Goal: Entertainment & Leisure: Consume media (video, audio)

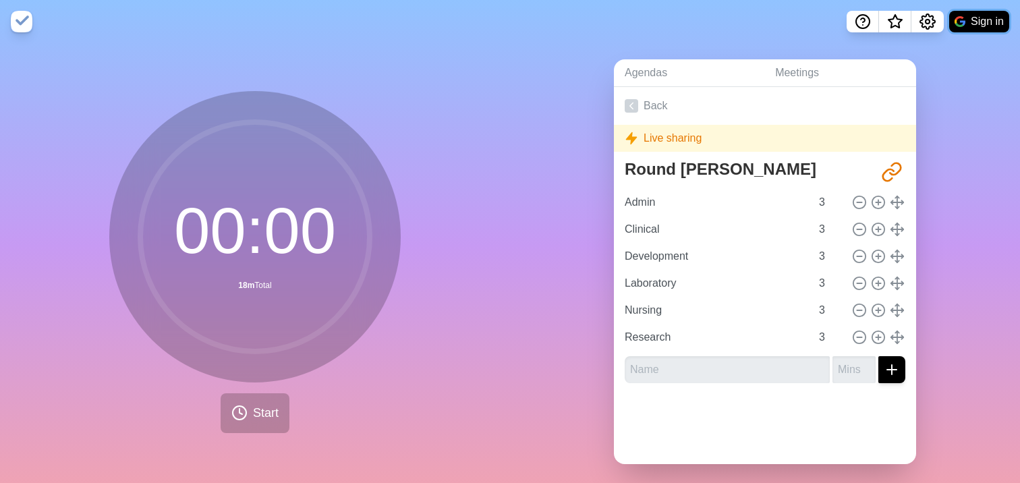
click at [984, 25] on button "Sign in" at bounding box center [979, 22] width 60 height 22
click at [962, 18] on img at bounding box center [960, 21] width 11 height 11
click at [266, 416] on span "Start" at bounding box center [266, 413] width 26 height 18
click at [970, 20] on button "Sign in" at bounding box center [979, 22] width 60 height 22
click at [972, 22] on button "Sign in" at bounding box center [979, 22] width 60 height 22
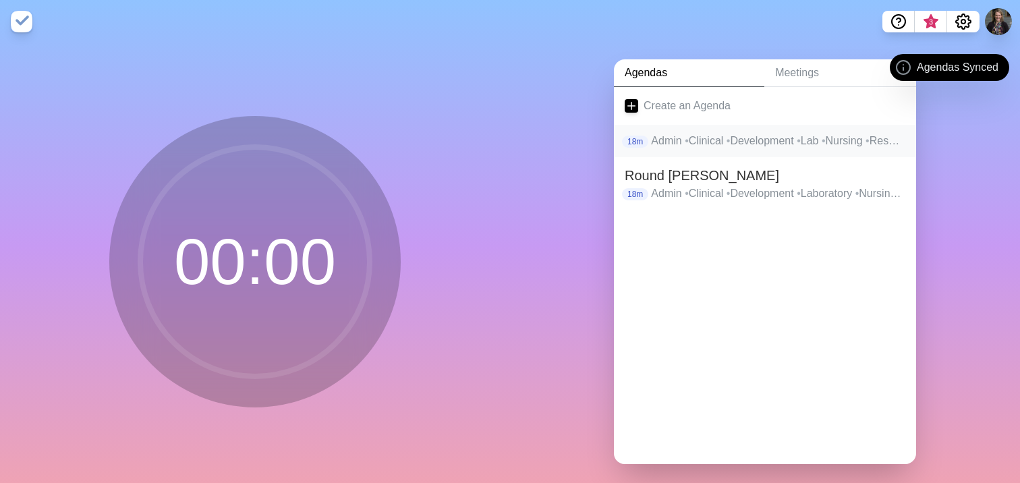
click at [750, 146] on p "Admin • Clinical • Development • Lab • Nursing • Research" at bounding box center [778, 141] width 254 height 16
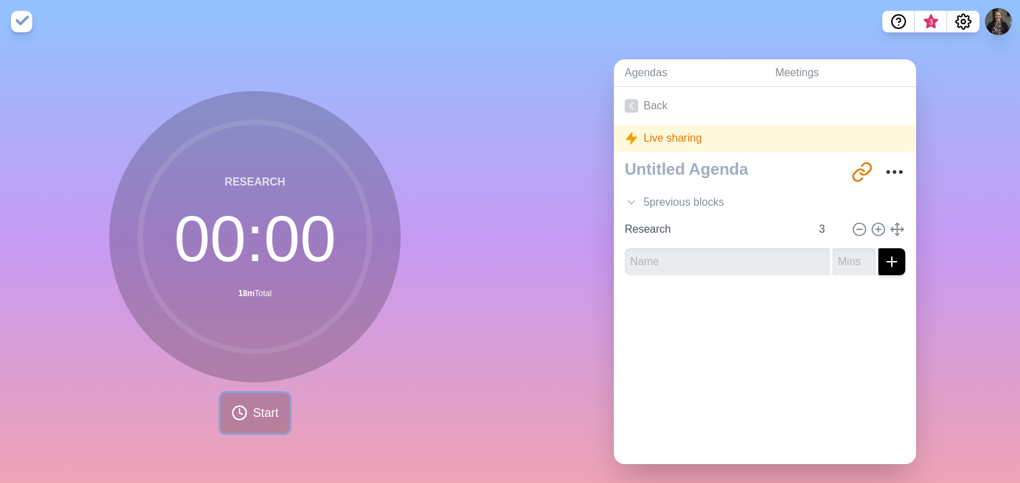
click at [244, 419] on icon at bounding box center [239, 413] width 16 height 16
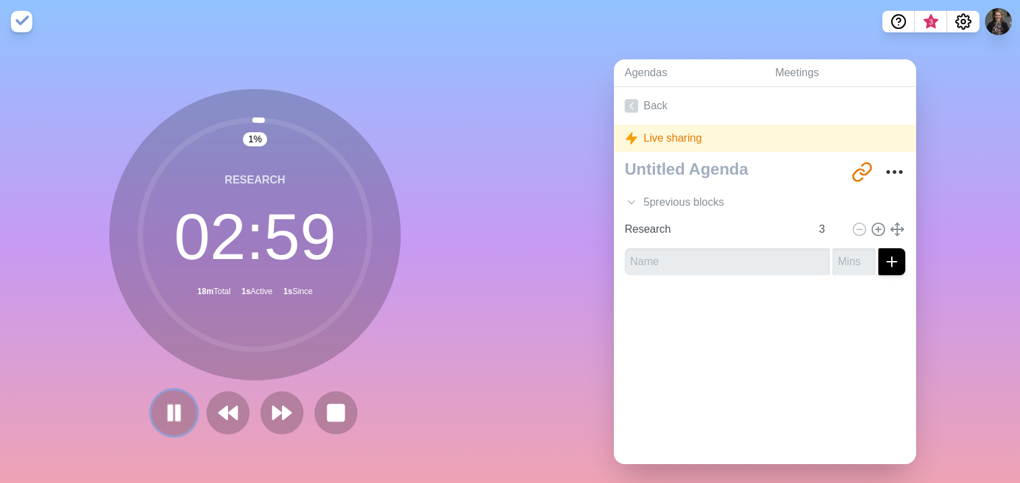
click at [177, 416] on rect at bounding box center [178, 413] width 4 height 15
click at [221, 416] on icon at bounding box center [228, 412] width 23 height 23
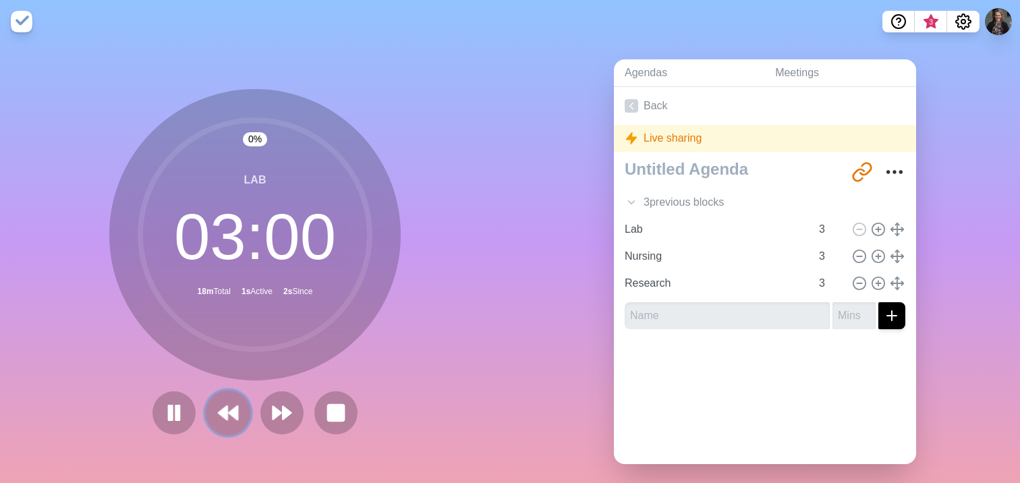
click at [221, 416] on icon at bounding box center [228, 412] width 23 height 23
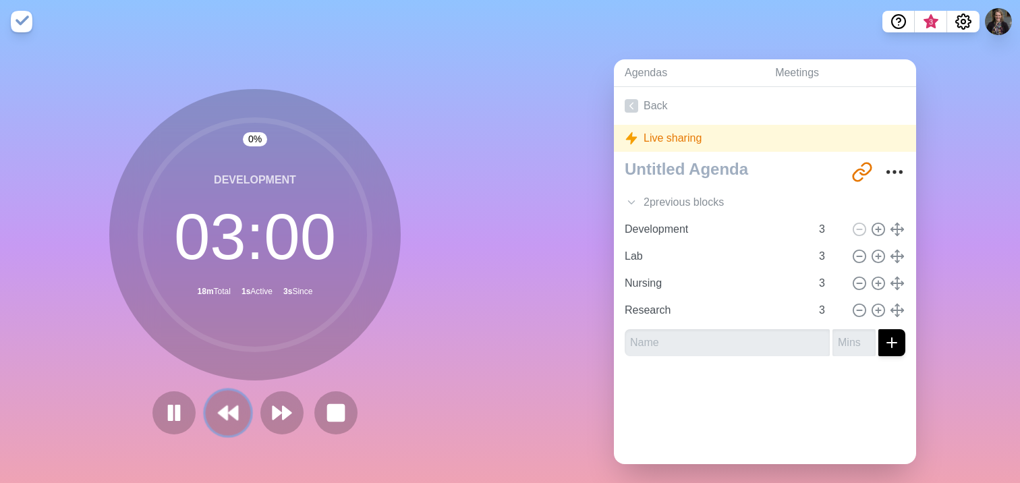
click at [221, 416] on icon at bounding box center [228, 412] width 23 height 23
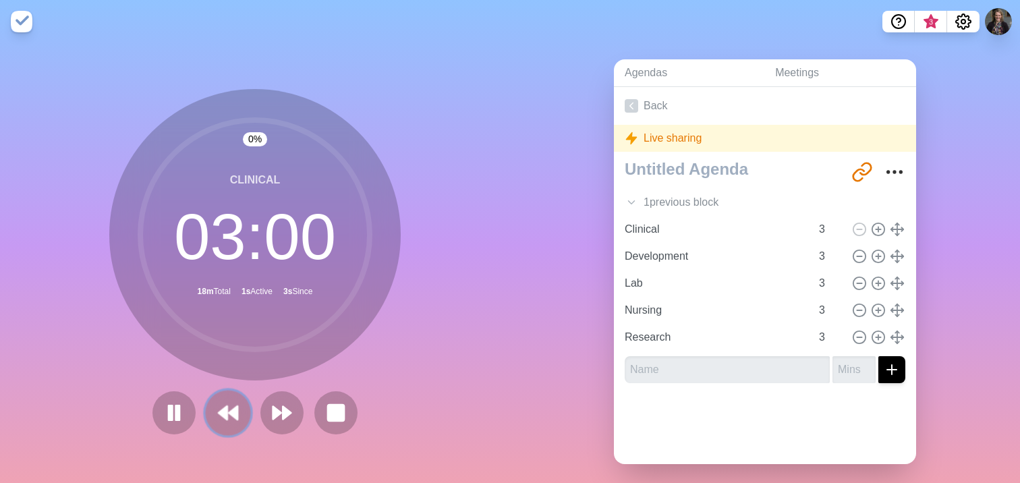
click at [221, 416] on icon at bounding box center [228, 412] width 23 height 23
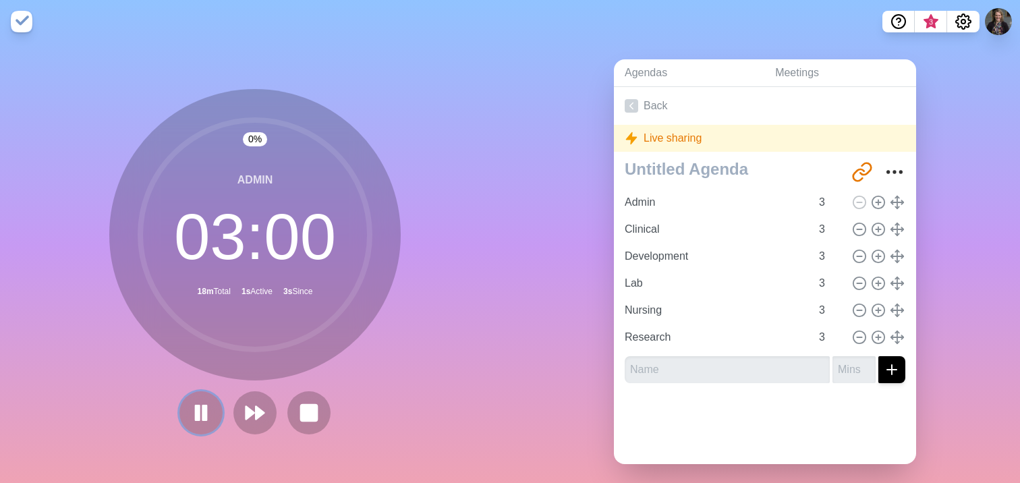
click at [221, 416] on button at bounding box center [200, 412] width 43 height 43
click at [204, 414] on polygon at bounding box center [200, 412] width 13 height 17
click at [200, 416] on icon at bounding box center [201, 412] width 23 height 23
click at [200, 416] on polygon at bounding box center [201, 413] width 13 height 16
click at [200, 416] on icon at bounding box center [201, 413] width 22 height 22
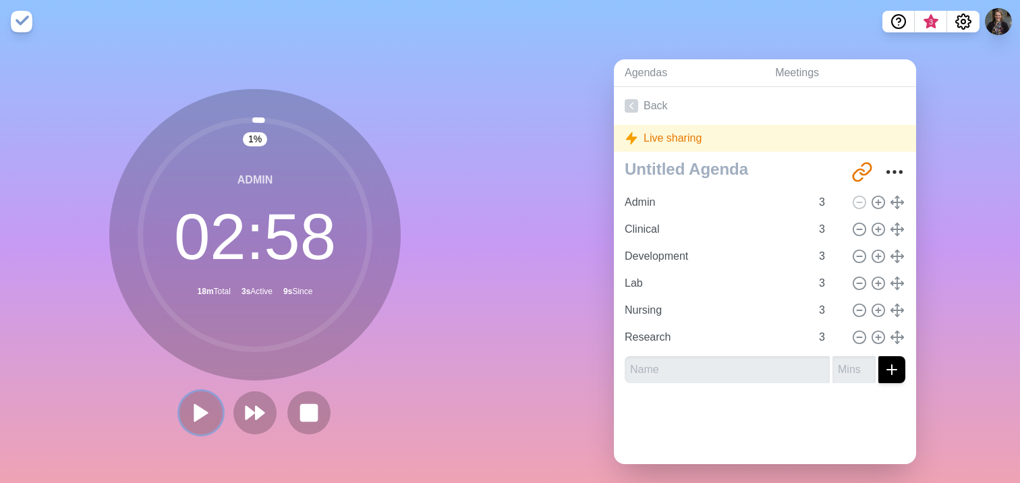
click at [200, 416] on polygon at bounding box center [201, 413] width 13 height 16
click at [200, 416] on icon at bounding box center [201, 413] width 22 height 22
click at [312, 411] on rect at bounding box center [308, 412] width 17 height 17
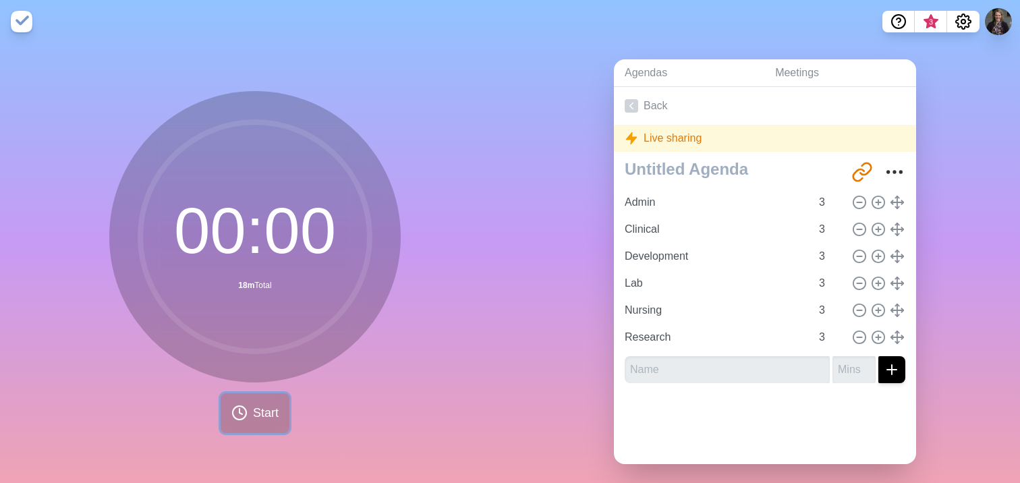
click at [263, 418] on span "Start" at bounding box center [266, 413] width 26 height 18
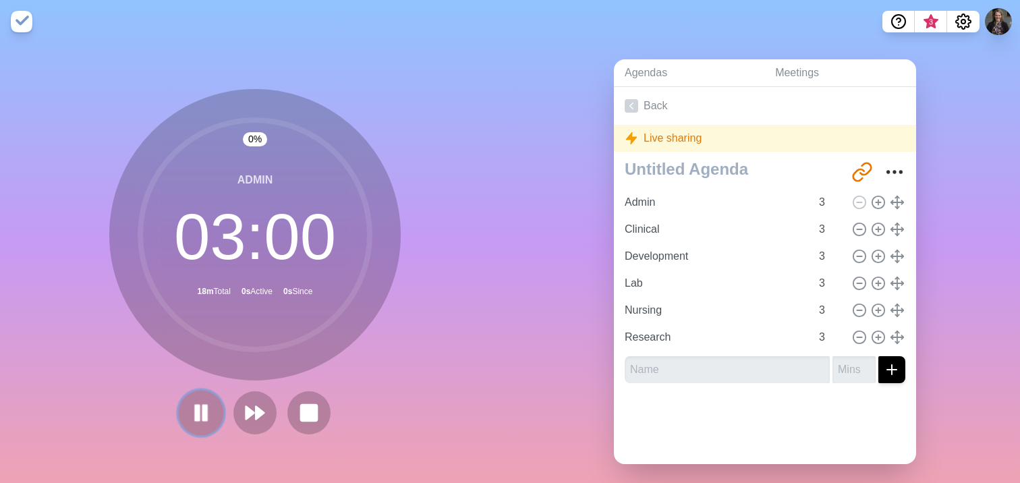
click at [190, 415] on icon at bounding box center [201, 412] width 23 height 23
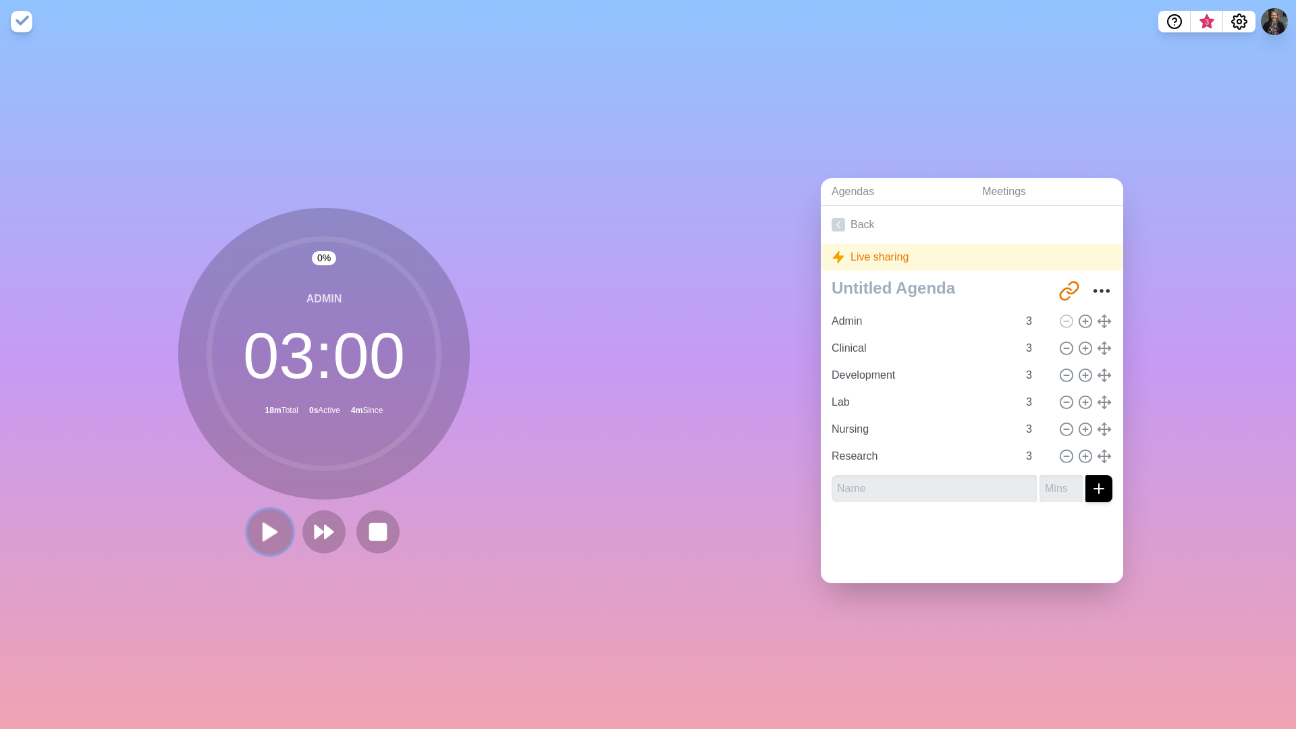
click at [270, 482] on polygon at bounding box center [269, 531] width 13 height 17
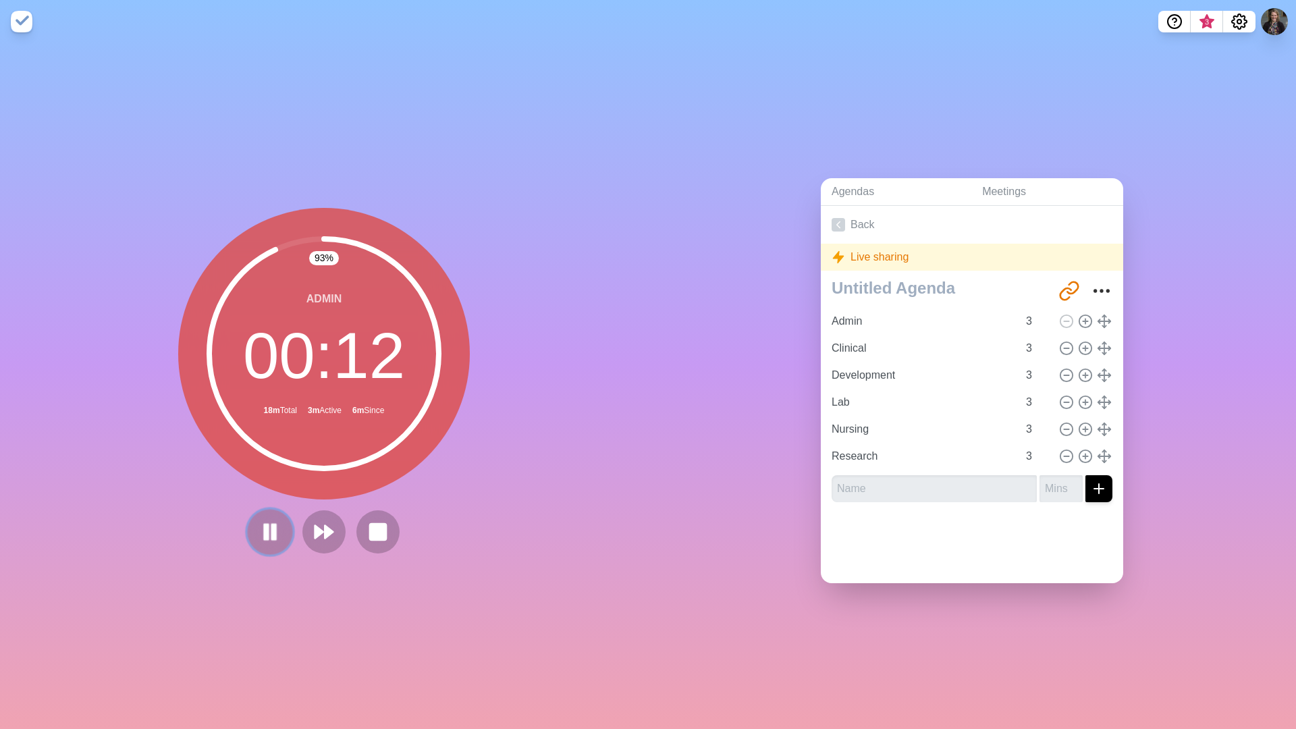
click at [271, 482] on icon at bounding box center [269, 531] width 23 height 23
click at [321, 482] on icon at bounding box center [323, 531] width 23 height 23
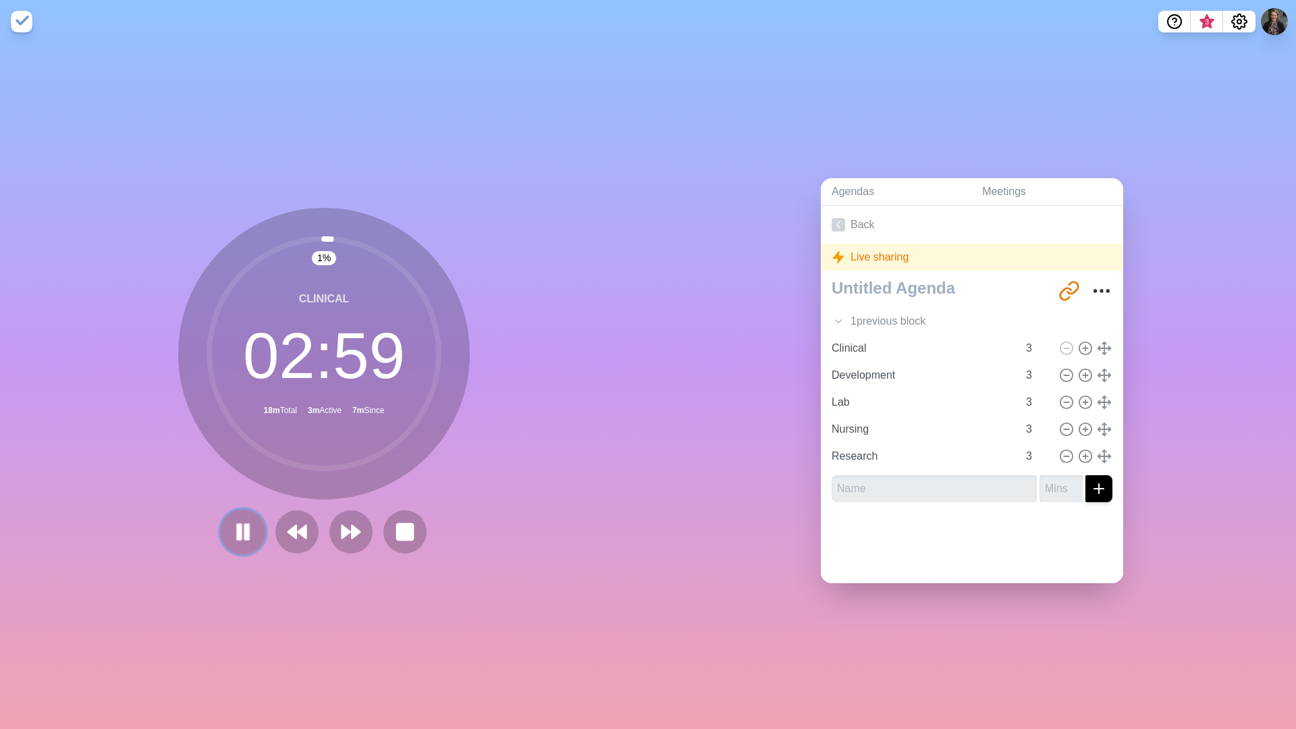
click at [245, 482] on rect at bounding box center [247, 531] width 4 height 15
click at [244, 482] on polygon at bounding box center [242, 531] width 13 height 17
click at [245, 482] on rect at bounding box center [246, 531] width 3 height 14
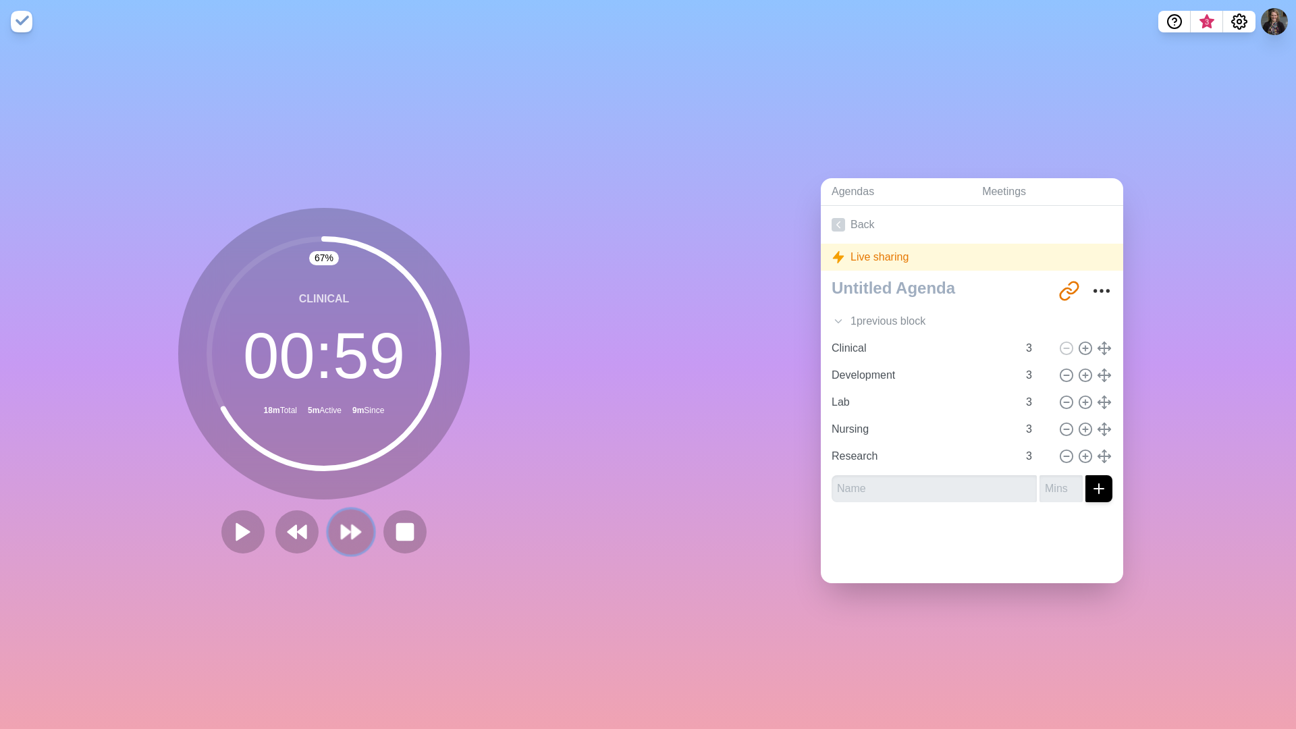
click at [352, 482] on polygon at bounding box center [356, 531] width 9 height 13
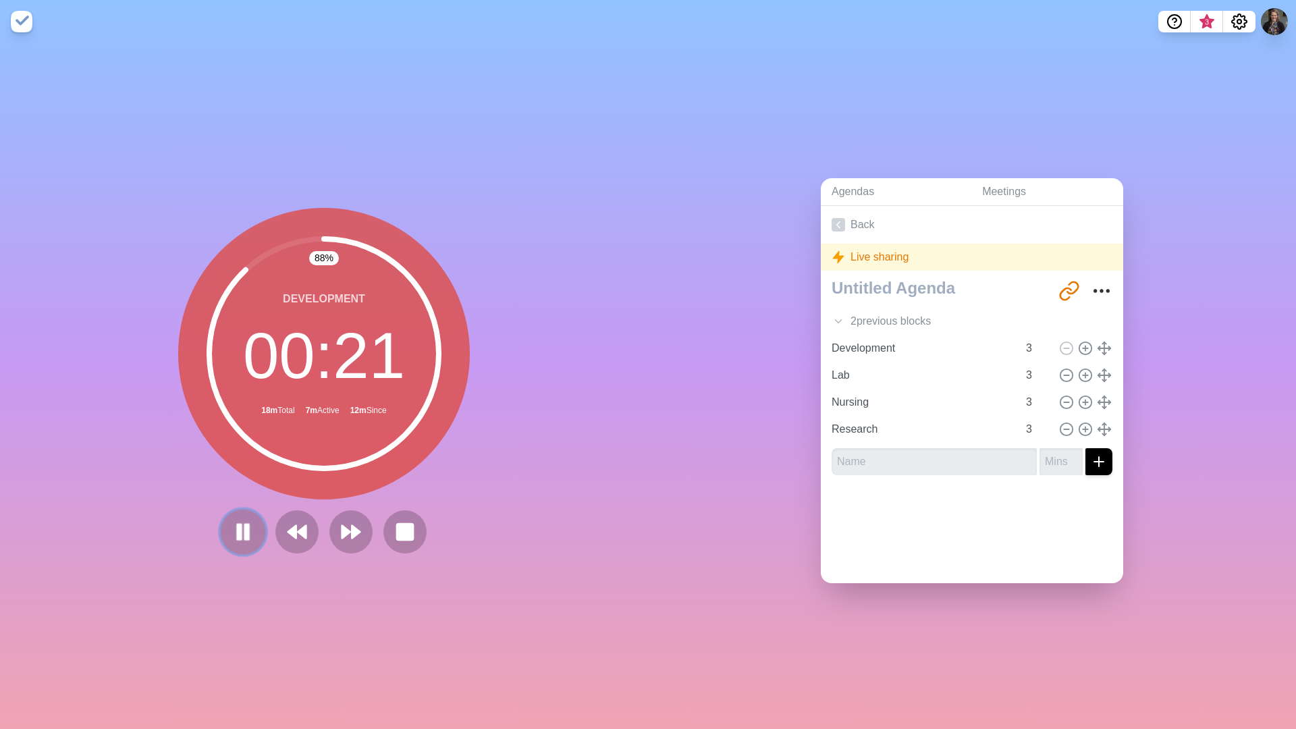
click at [245, 482] on rect at bounding box center [247, 531] width 4 height 15
click at [352, 482] on polygon at bounding box center [356, 531] width 9 height 13
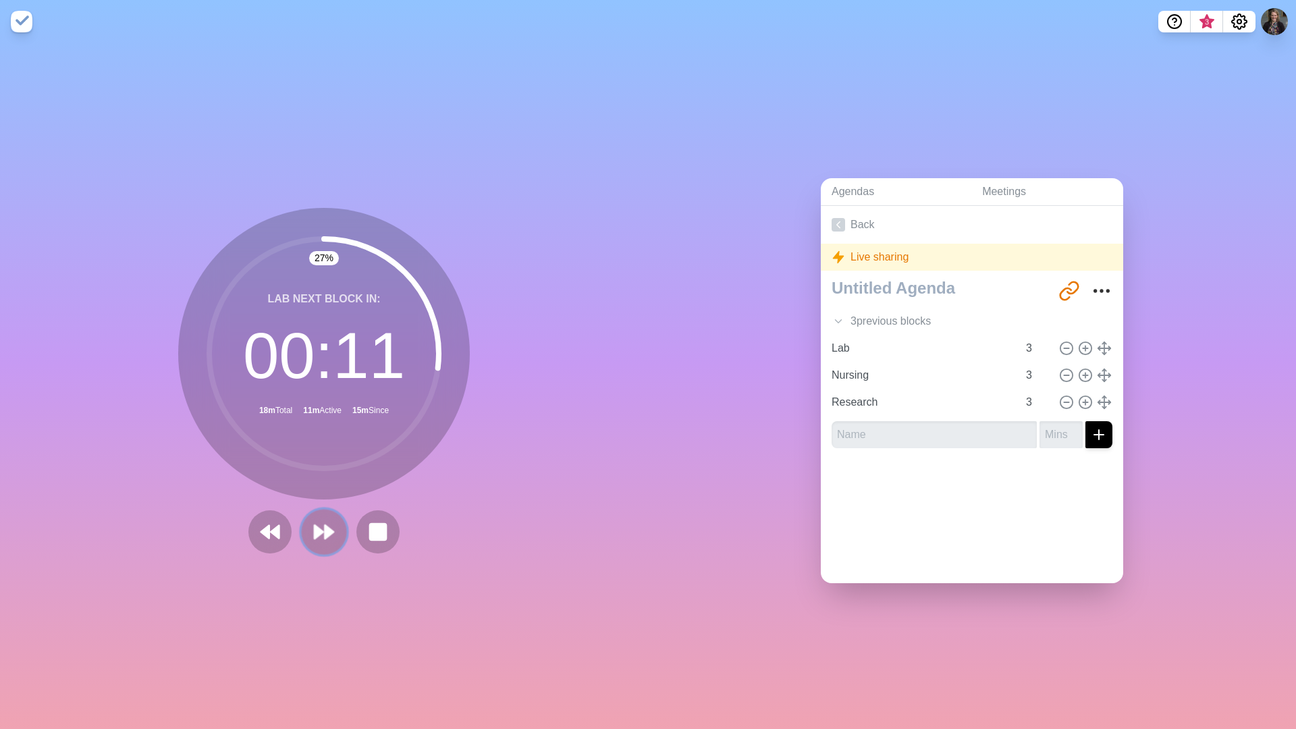
click at [330, 482] on icon at bounding box center [323, 531] width 23 height 23
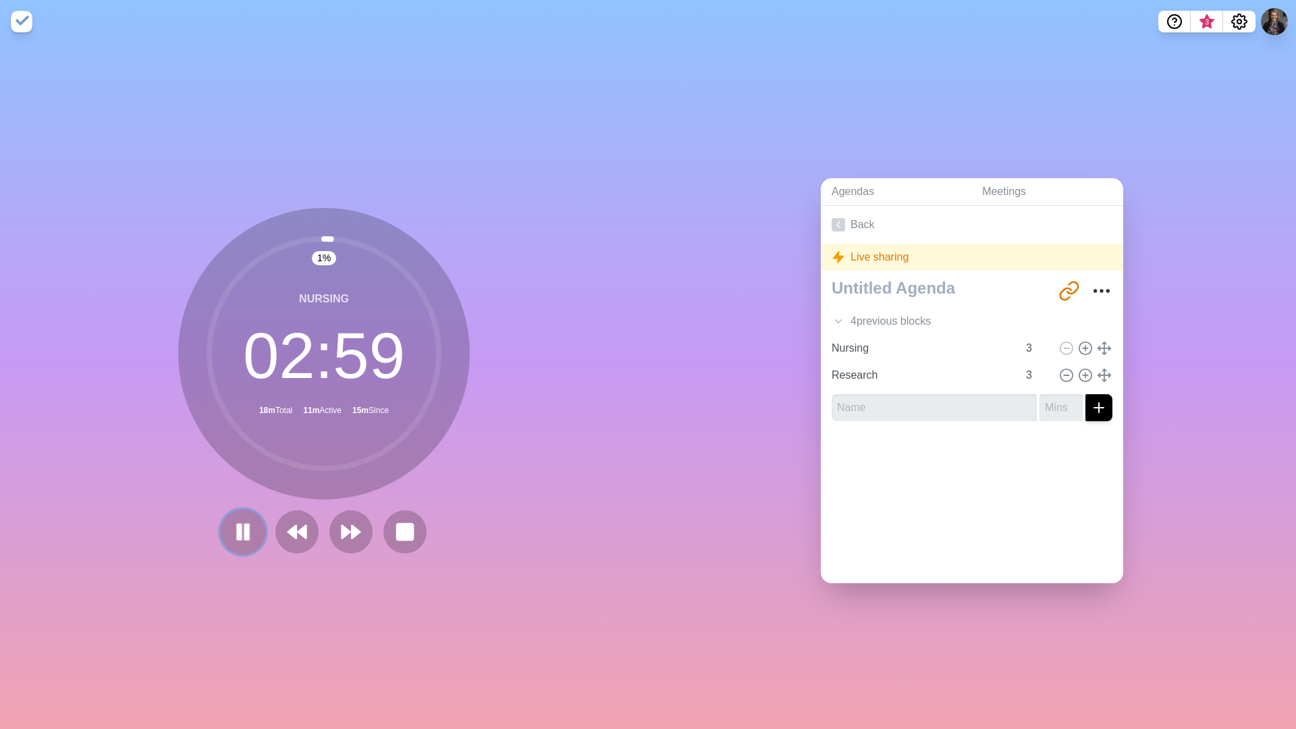
click at [245, 482] on rect at bounding box center [247, 531] width 4 height 15
click at [236, 482] on polygon at bounding box center [242, 531] width 13 height 17
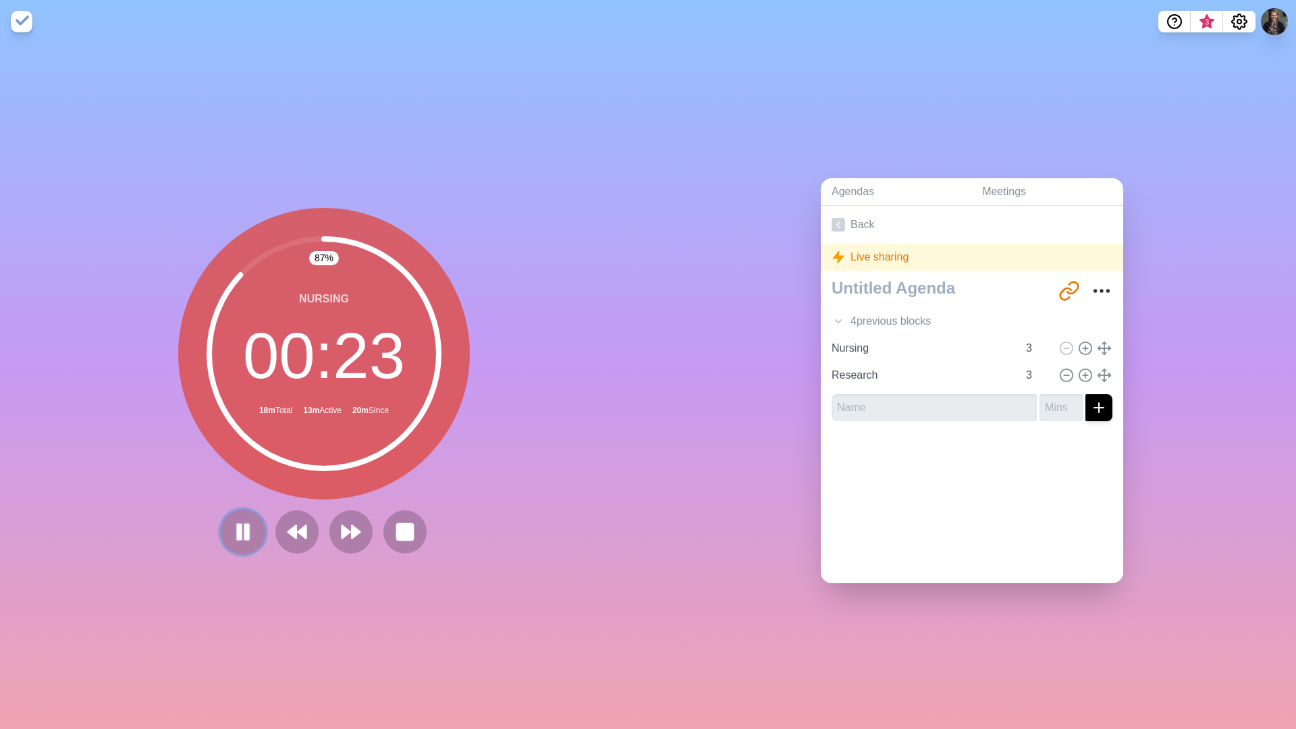
click at [238, 482] on rect at bounding box center [240, 531] width 4 height 15
click at [352, 482] on icon at bounding box center [350, 531] width 23 height 23
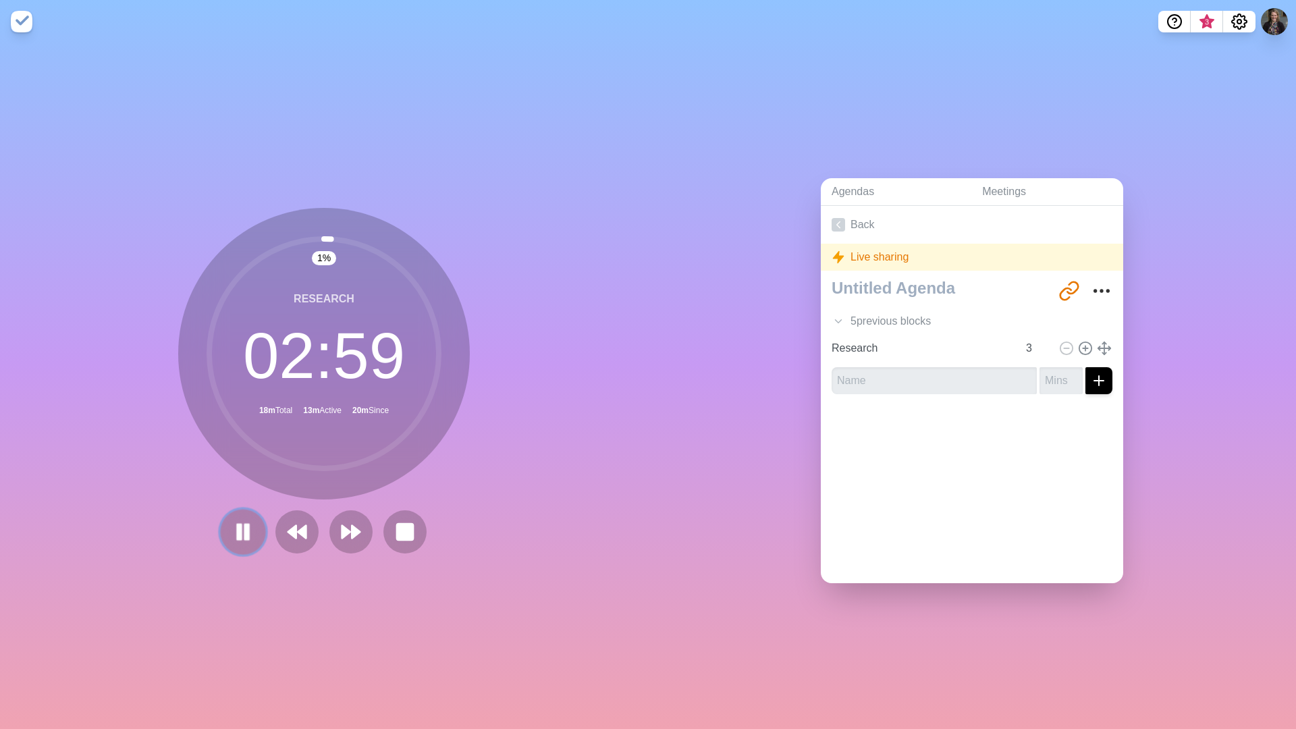
click at [239, 482] on rect at bounding box center [240, 531] width 4 height 15
click at [239, 482] on polygon at bounding box center [243, 532] width 13 height 16
